Goal: Task Accomplishment & Management: Manage account settings

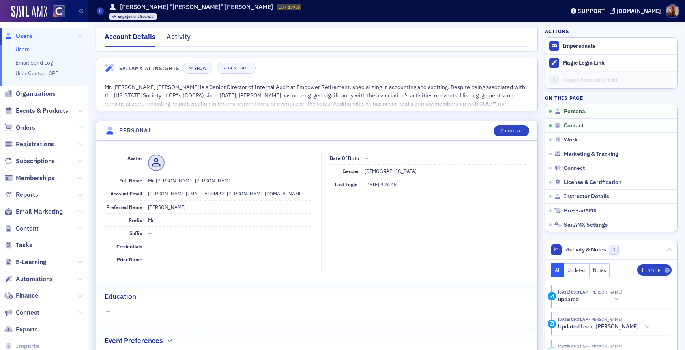
scroll to position [92, 0]
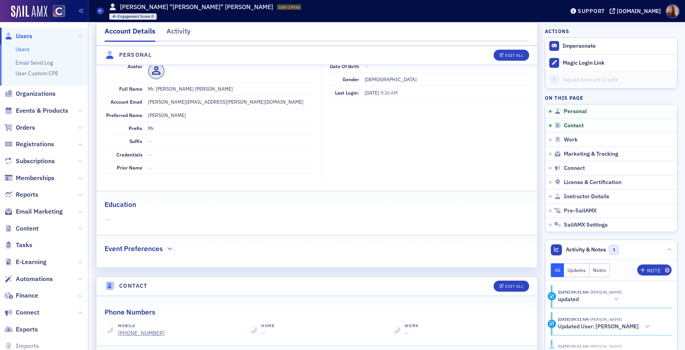
click at [17, 50] on link "Users" at bounding box center [22, 49] width 14 height 7
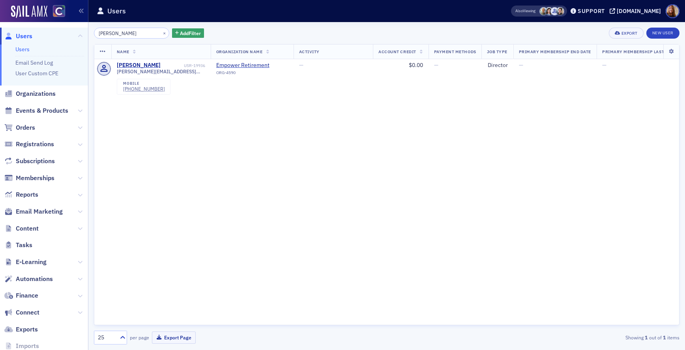
click at [112, 35] on input "[PERSON_NAME]" at bounding box center [131, 33] width 75 height 11
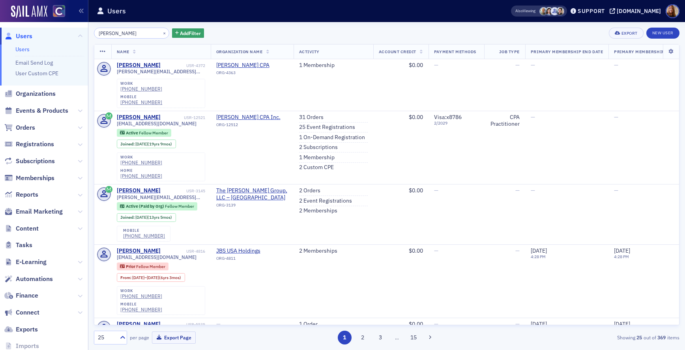
click at [117, 33] on input "[PERSON_NAME]" at bounding box center [131, 33] width 75 height 11
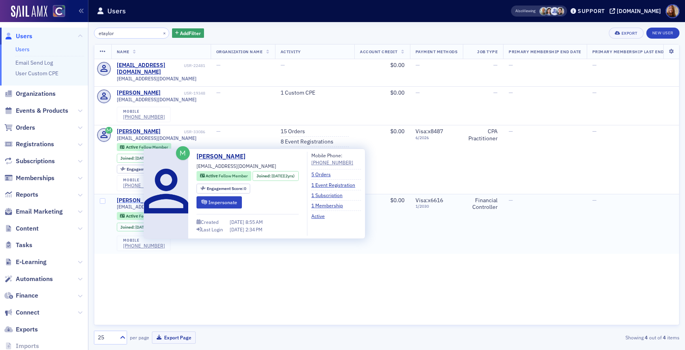
type input "etaylor"
click at [132, 197] on div "[PERSON_NAME]" at bounding box center [139, 200] width 44 height 7
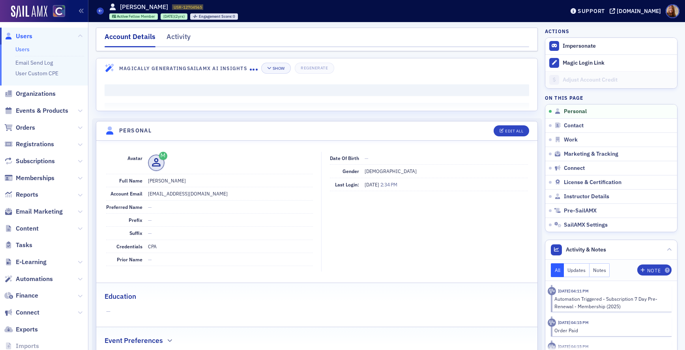
click at [181, 36] on div "Activity" at bounding box center [178, 39] width 24 height 15
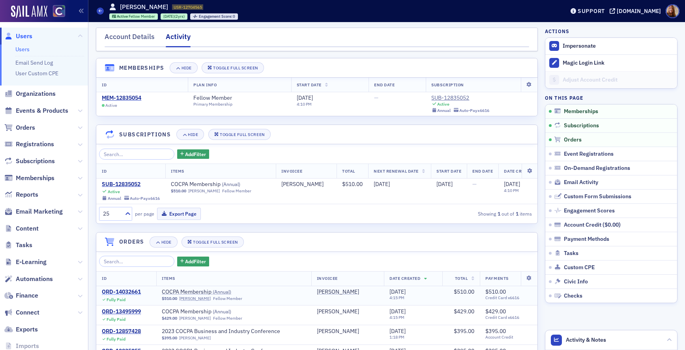
click at [129, 296] on div "ORD-14032661" at bounding box center [121, 292] width 39 height 7
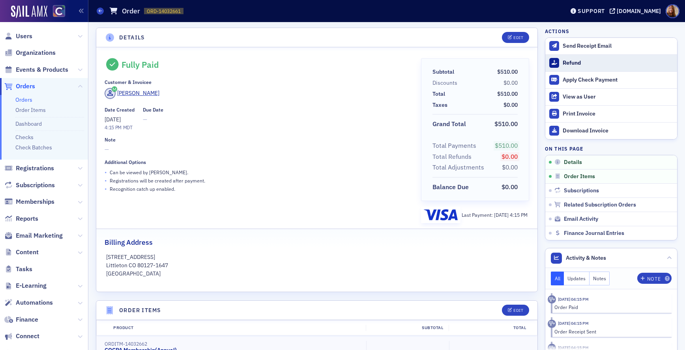
click at [568, 62] on div "Refund" at bounding box center [618, 63] width 110 height 7
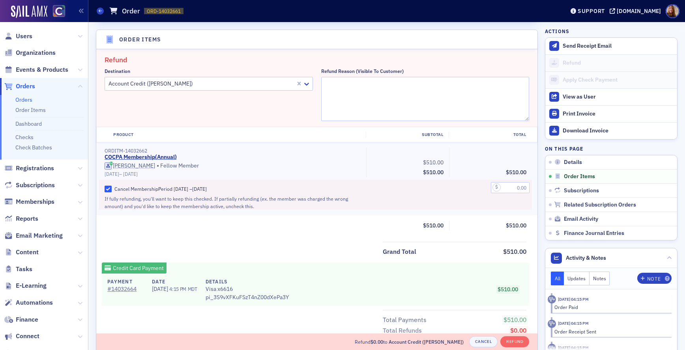
scroll to position [275, 0]
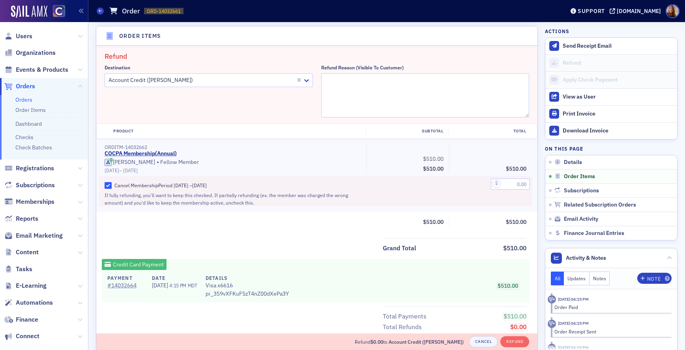
click at [178, 75] on div at bounding box center [201, 80] width 187 height 10
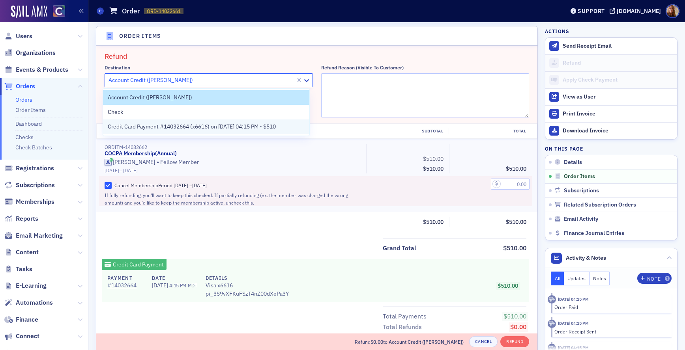
click at [164, 127] on span "Credit Card Payment #14032664 (x6616) on [DATE] 04:15 PM - $510" at bounding box center [192, 127] width 168 height 8
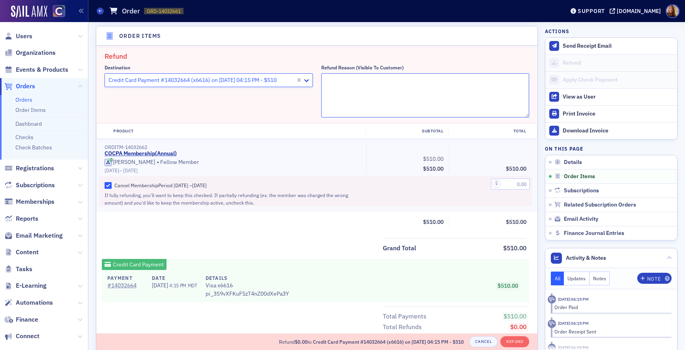
drag, startPoint x: 372, startPoint y: 88, endPoint x: 399, endPoint y: 82, distance: 27.1
click at [373, 88] on textarea "Refund Reason (Visible to Customer)" at bounding box center [425, 95] width 208 height 44
type textarea "did not want to renew"
click at [506, 188] on input "text" at bounding box center [510, 184] width 39 height 11
type input "510.00"
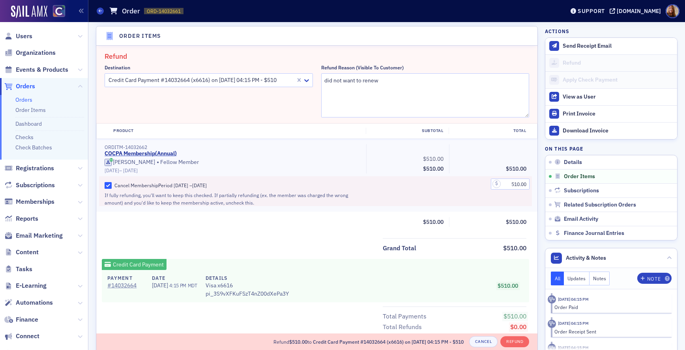
click at [306, 229] on div "Product Subtotal Total ORDITM-14032662 COCPA Membership ( Annual ) [PERSON_NAME…" at bounding box center [316, 177] width 441 height 109
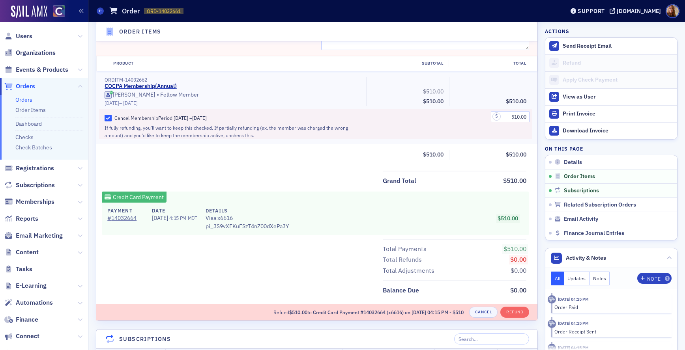
scroll to position [346, 0]
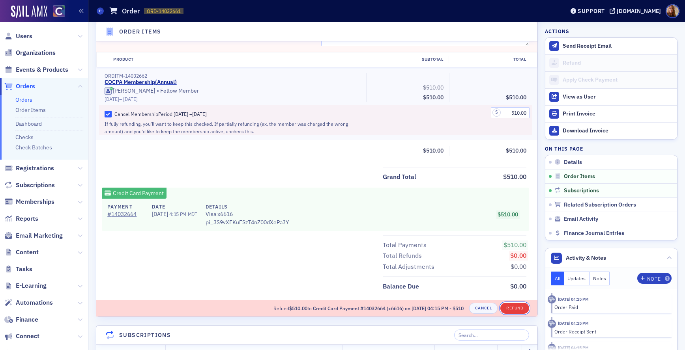
click at [515, 307] on button "Refund" at bounding box center [514, 308] width 29 height 11
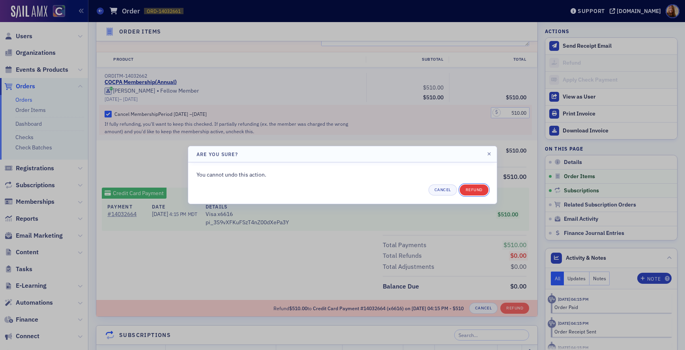
click at [477, 191] on button "Refund" at bounding box center [474, 190] width 29 height 11
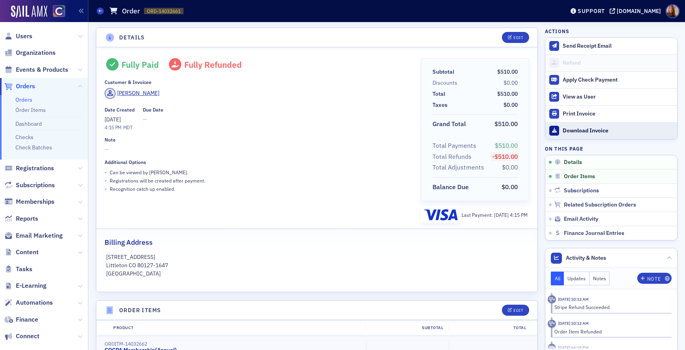
click at [581, 129] on div "Download Invoice" at bounding box center [618, 130] width 110 height 7
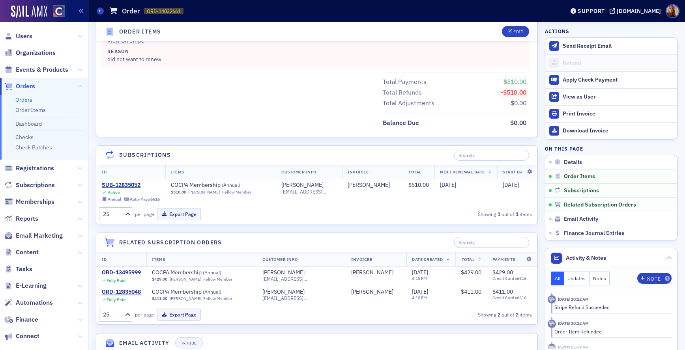
scroll to position [490, 0]
click at [123, 184] on div "SUB-12835052" at bounding box center [131, 184] width 58 height 7
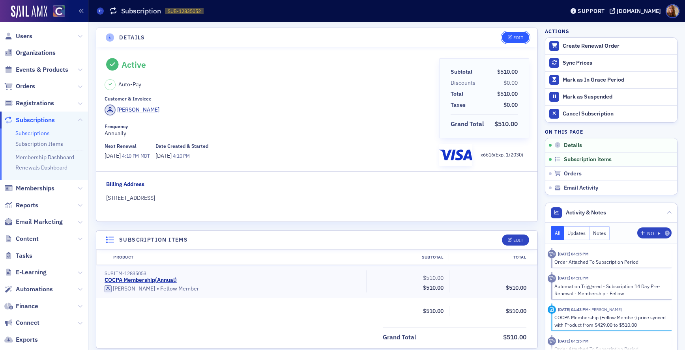
click at [513, 37] on div "Edit" at bounding box center [518, 38] width 10 height 4
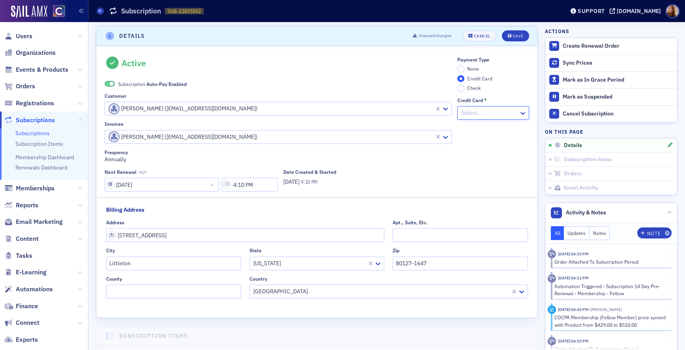
click at [467, 69] on span "None" at bounding box center [473, 68] width 12 height 6
click at [464, 69] on input "None" at bounding box center [460, 68] width 7 height 7
click at [176, 87] on span "Auto-Pay Enabled" at bounding box center [166, 84] width 40 height 6
click at [512, 37] on div "Save" at bounding box center [517, 36] width 11 height 4
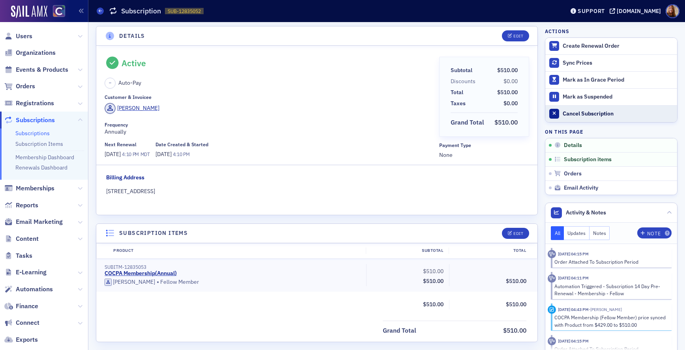
click at [592, 113] on div "Cancel Subscription" at bounding box center [618, 113] width 110 height 7
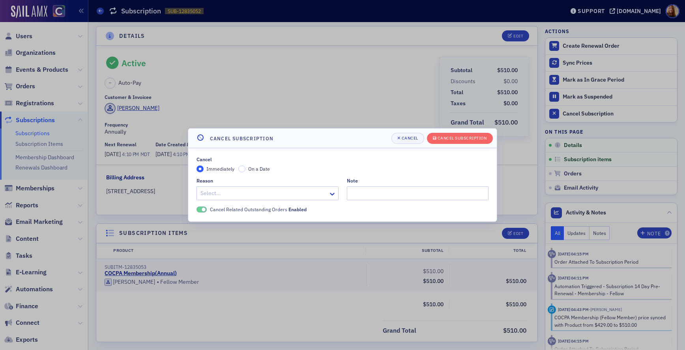
click at [239, 198] on div at bounding box center [264, 194] width 128 height 10
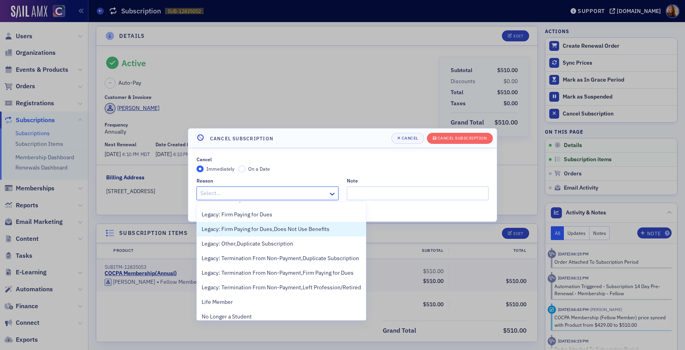
scroll to position [113, 0]
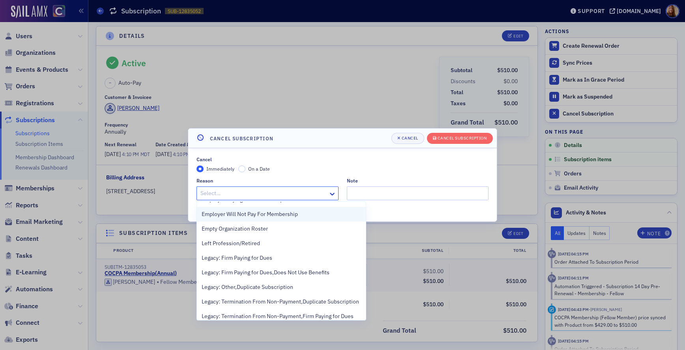
click at [268, 212] on span "Employer Will Not Pay For Membership" at bounding box center [250, 214] width 96 height 8
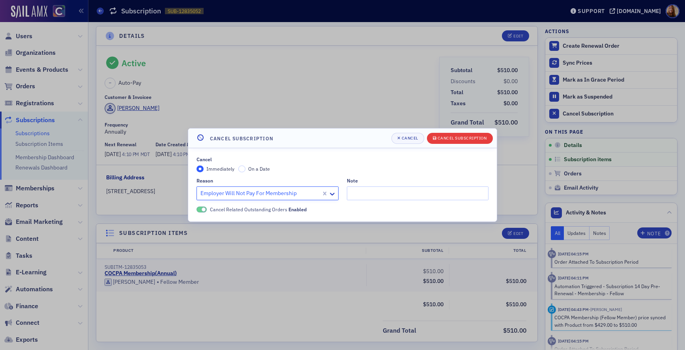
type input "f"
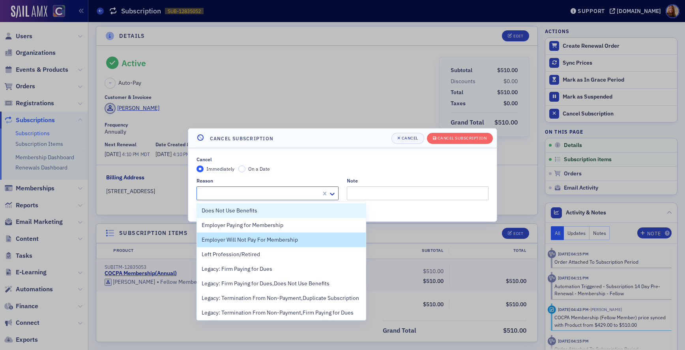
type input "e"
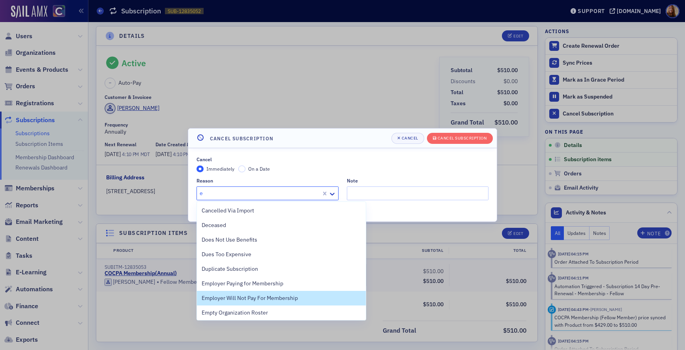
drag, startPoint x: 264, startPoint y: 299, endPoint x: 268, endPoint y: 297, distance: 4.8
click at [264, 299] on span "Employer Will Not Pay For Membership" at bounding box center [250, 298] width 96 height 8
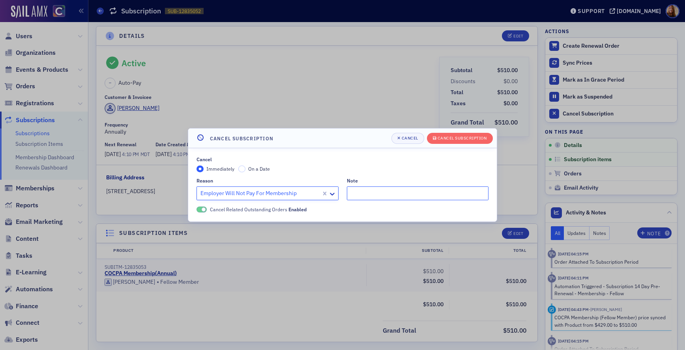
click at [378, 196] on input "Note" at bounding box center [418, 194] width 142 height 14
click at [469, 137] on div "Cancel Subscription" at bounding box center [461, 138] width 49 height 4
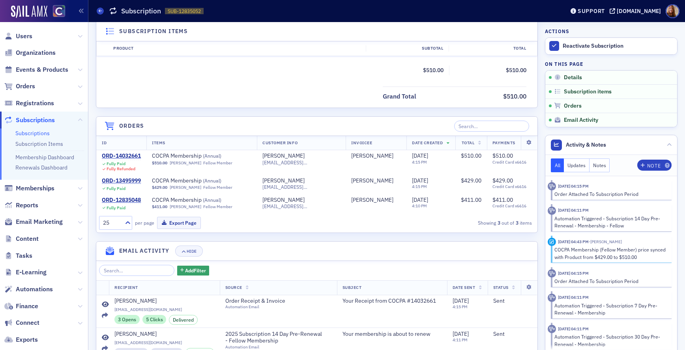
scroll to position [0, 0]
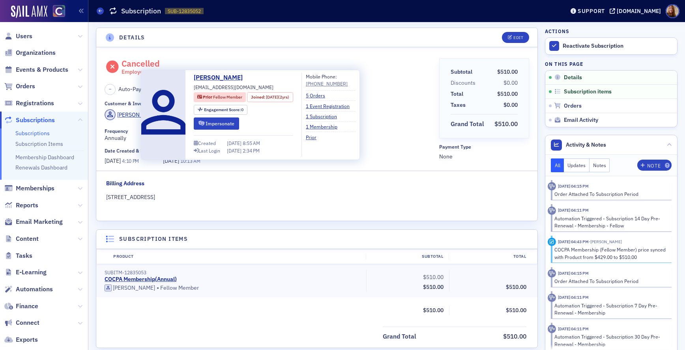
click at [232, 87] on span "[EMAIL_ADDRESS][DOMAIN_NAME]" at bounding box center [234, 87] width 80 height 7
copy div "[EMAIL_ADDRESS][DOMAIN_NAME]"
click at [209, 124] on button "Impersonate" at bounding box center [216, 124] width 45 height 12
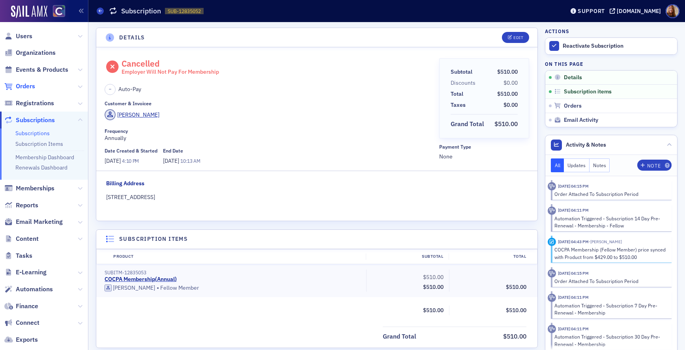
click at [34, 87] on span "Orders" at bounding box center [25, 86] width 19 height 9
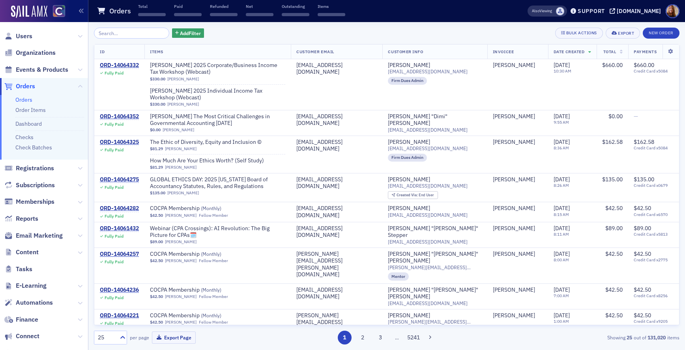
click at [122, 34] on input "search" at bounding box center [131, 33] width 75 height 11
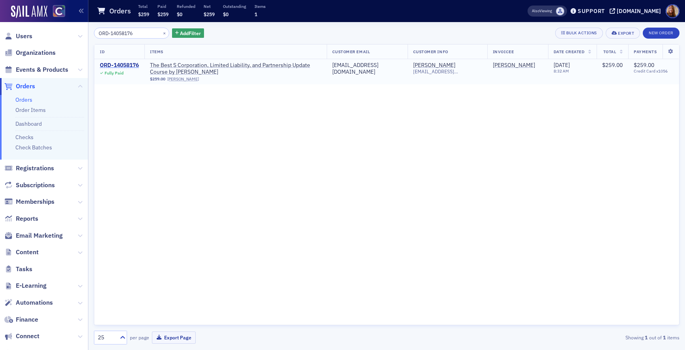
type input "ORD-14058176"
click at [128, 67] on div "ORD-14058176" at bounding box center [119, 65] width 39 height 7
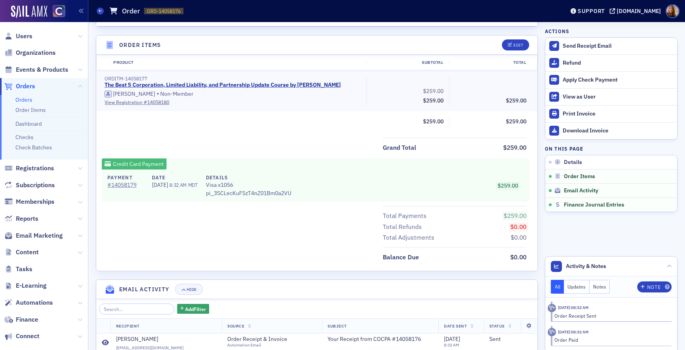
scroll to position [221, 0]
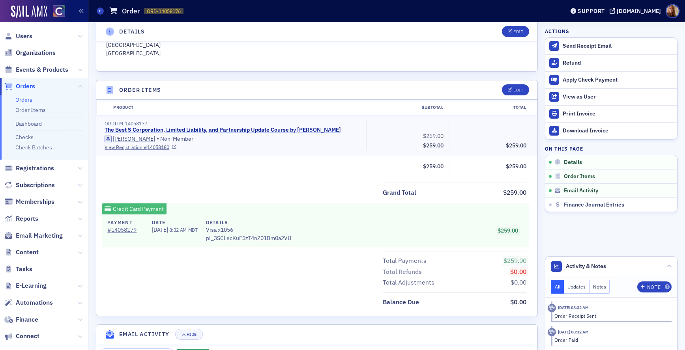
click at [264, 130] on link "The Best S Corporation, Limited Liability, and Partnership Update Course by Sur…" at bounding box center [223, 130] width 236 height 7
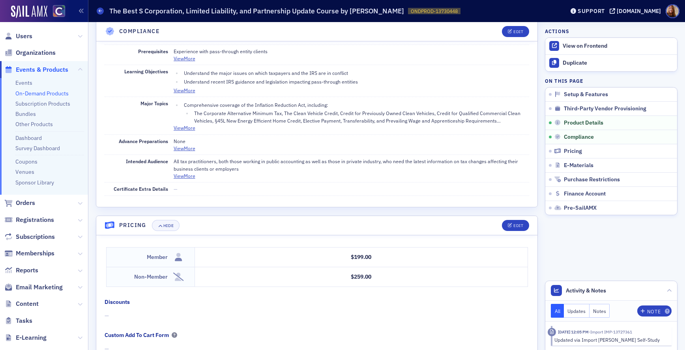
scroll to position [751, 0]
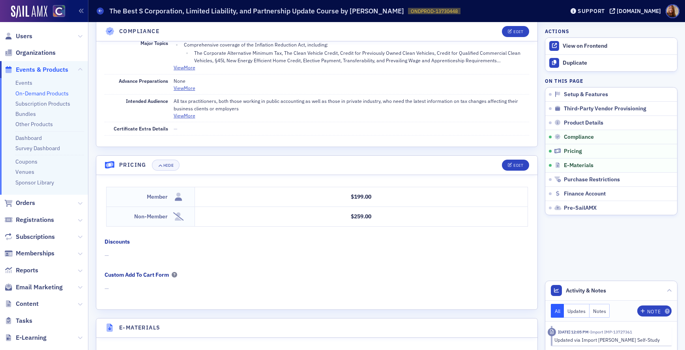
click at [43, 92] on link "On-Demand Products" at bounding box center [41, 93] width 53 height 7
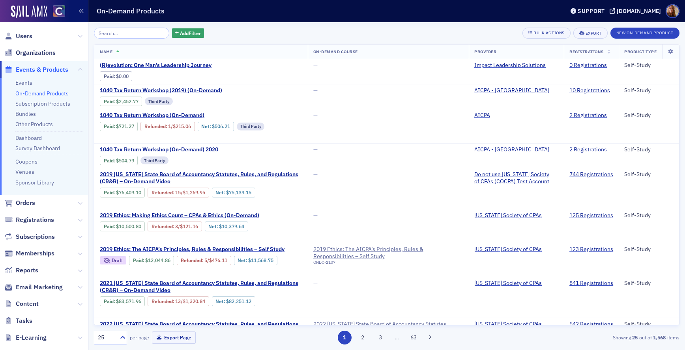
click at [113, 39] on div "Add Filter Bulk Actions Export New On-Demand Product Name On-Demand Course Prov…" at bounding box center [386, 186] width 585 height 317
paste input "Self-Esteem Matters: An ethics based course for women"
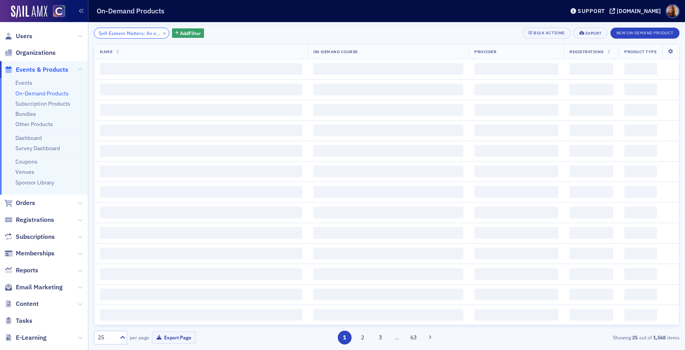
scroll to position [0, 69]
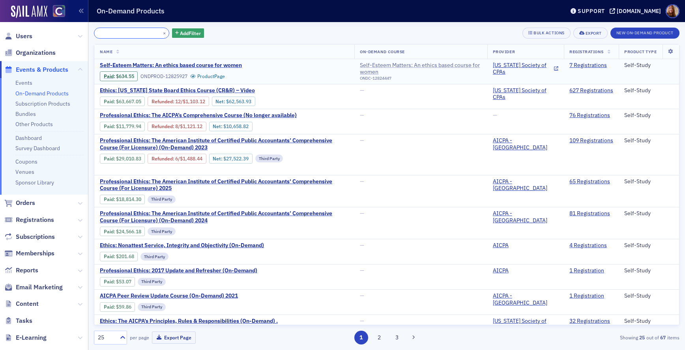
type input "Self-Esteem Matters: An ethics based course for women"
click at [409, 68] on div "Self-Esteem Matters: An ethics based course for women" at bounding box center [421, 69] width 122 height 14
